Goal: Check status: Check status

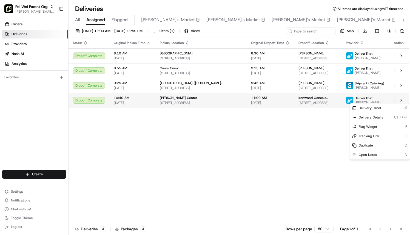
click at [396, 102] on html "Pei Wei Parent Org maggie.yancone@peiwei.com Toggle Sidebar Orders Deliveries P…" at bounding box center [205, 117] width 410 height 235
click at [225, 150] on html "Pei Wei Parent Org maggie.yancone@peiwei.com Toggle Sidebar Orders Deliveries P…" at bounding box center [205, 117] width 410 height 235
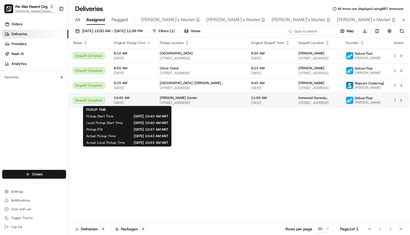
click at [147, 97] on span "10:40 AM" at bounding box center [132, 97] width 37 height 4
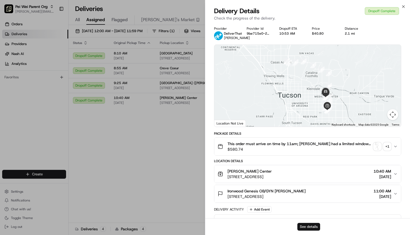
click at [305, 228] on button "See details" at bounding box center [309, 227] width 23 height 8
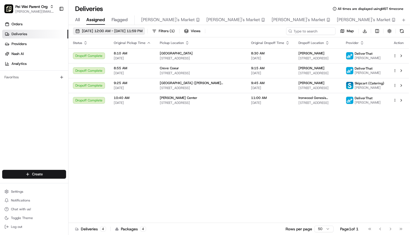
click at [117, 31] on span "08/22/2025 12:00 AM - 08/22/2025 11:59 PM" at bounding box center [112, 31] width 61 height 5
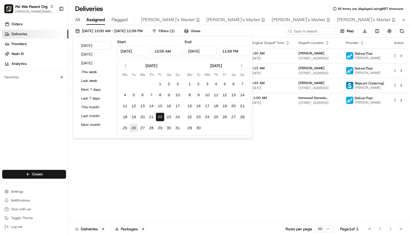
click at [136, 127] on button "26" at bounding box center [134, 127] width 9 height 9
type input "Aug 26, 2025"
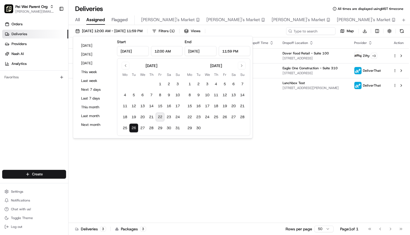
click at [136, 127] on button "26" at bounding box center [134, 127] width 9 height 9
click at [6, 132] on div "Orders Deliveries Providers Nash AI Analytics Favorites" at bounding box center [34, 95] width 68 height 155
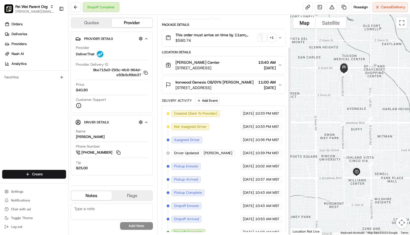
scroll to position [38, 0]
